Goal: Task Accomplishment & Management: Manage account settings

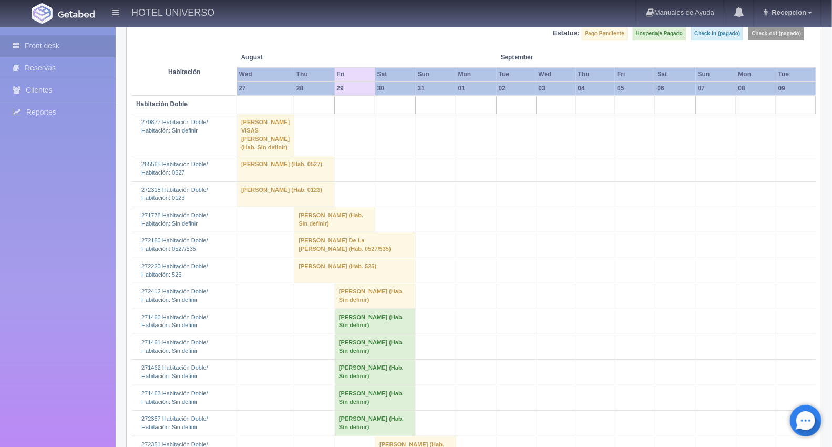
scroll to position [117, 0]
click at [299, 232] on td "Ernesto Uicab (Hab. Sin definir)" at bounding box center [334, 219] width 81 height 25
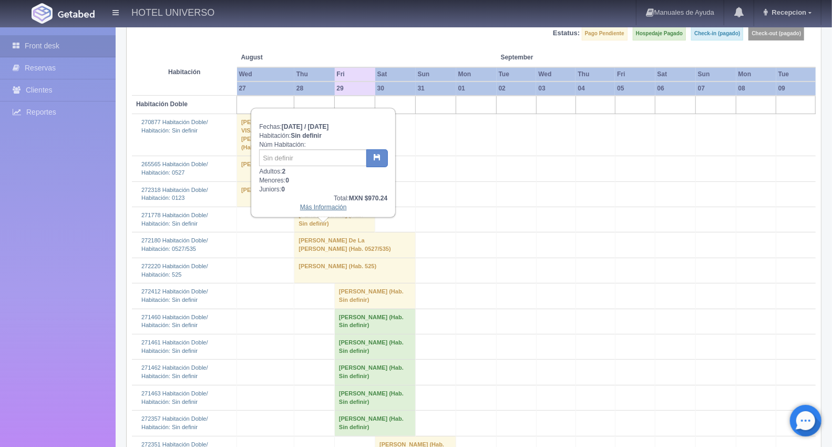
click at [310, 208] on link "Más Información" at bounding box center [323, 206] width 47 height 7
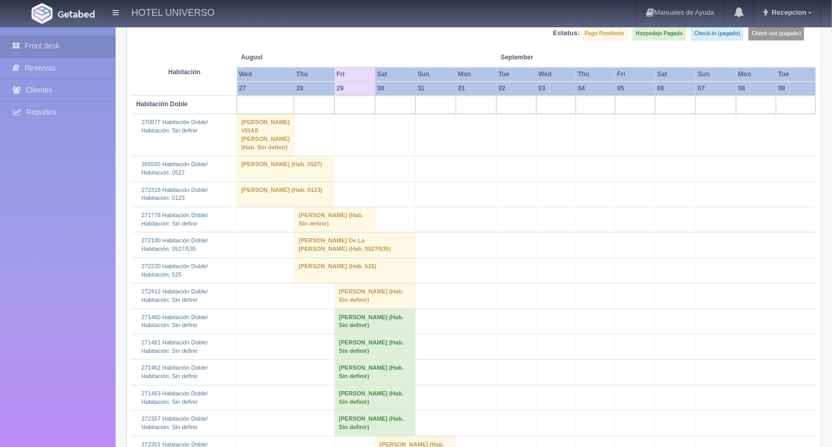
scroll to position [117, 0]
click at [297, 232] on td "Ernesto Uicab (Hab. Sin definir)" at bounding box center [334, 219] width 81 height 25
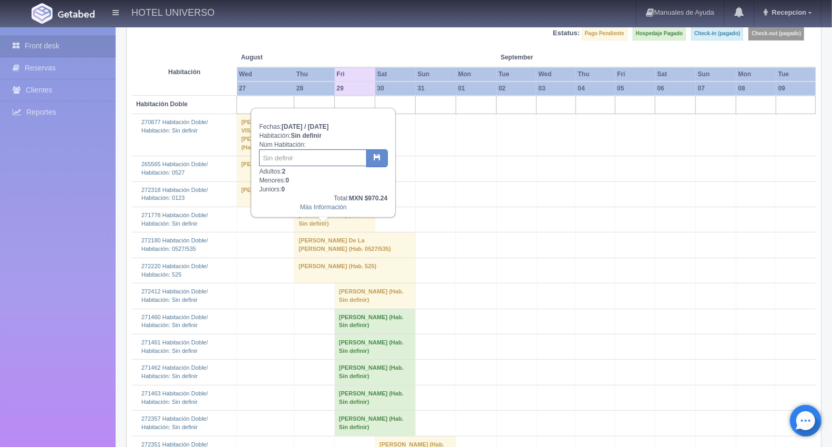
click at [287, 156] on input "text" at bounding box center [313, 157] width 108 height 17
type input "138"
click at [379, 156] on icon "button" at bounding box center [377, 157] width 7 height 7
